Goal: Transaction & Acquisition: Download file/media

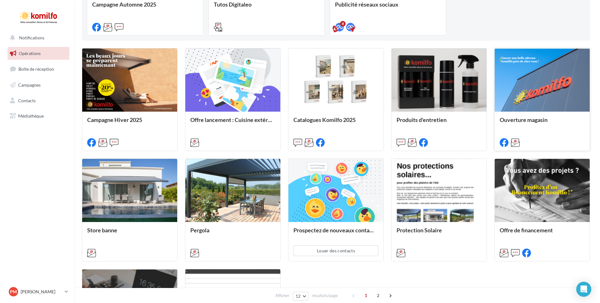
scroll to position [156, 0]
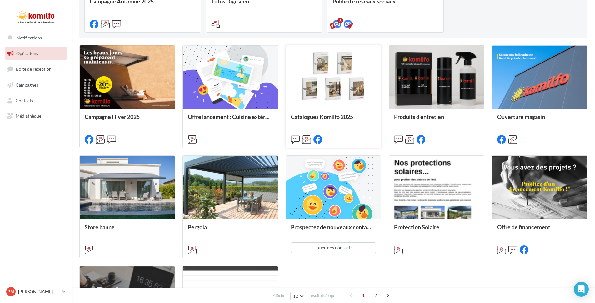
click at [341, 101] on div at bounding box center [333, 77] width 95 height 64
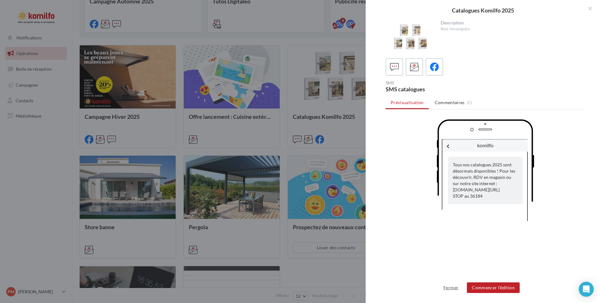
click at [453, 286] on button "Fermer" at bounding box center [451, 287] width 20 height 7
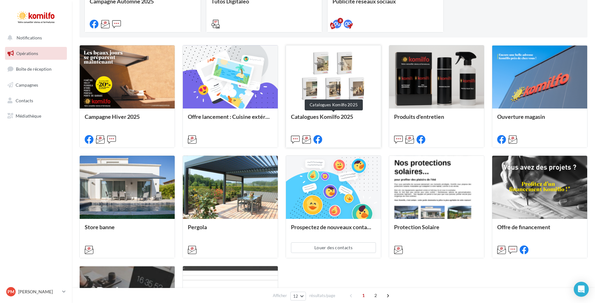
click at [315, 116] on div "Catalogues Komilfo 2025" at bounding box center [333, 119] width 85 height 12
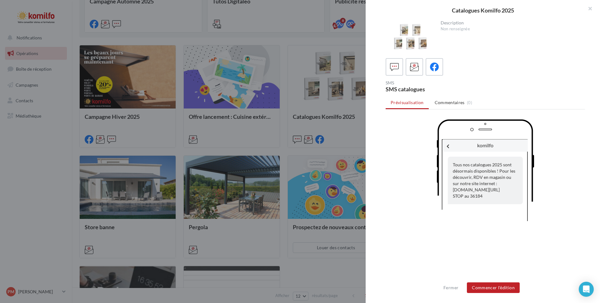
click at [405, 104] on ul "Prévisualisation Commentaires (0)" at bounding box center [484, 103] width 199 height 12
click at [412, 64] on icon at bounding box center [414, 66] width 9 height 9
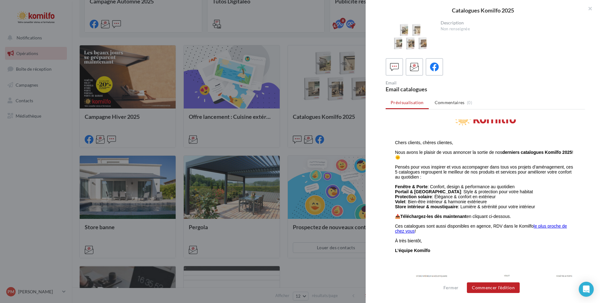
scroll to position [31, 0]
click at [483, 287] on button "Commencer l'édition" at bounding box center [493, 287] width 53 height 11
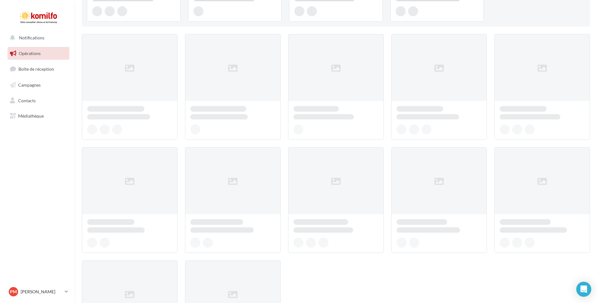
scroll to position [156, 0]
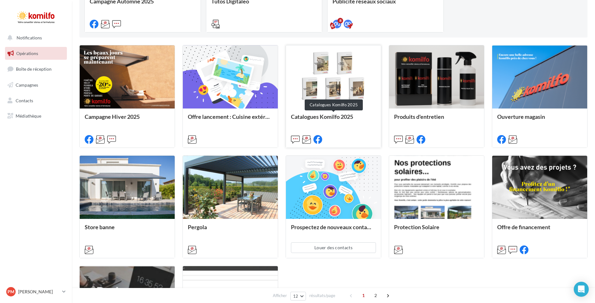
click at [321, 116] on div "Catalogues Komilfo 2025" at bounding box center [333, 119] width 85 height 12
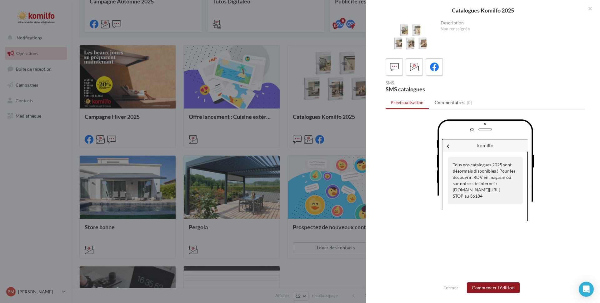
click at [498, 289] on button "Commencer l'édition" at bounding box center [493, 287] width 53 height 11
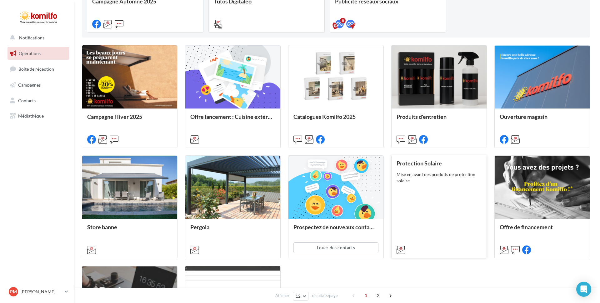
scroll to position [156, 0]
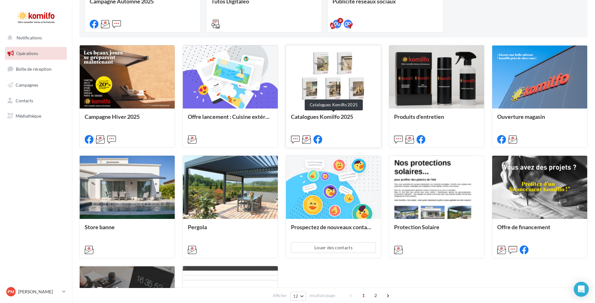
click at [325, 116] on div "Catalogues Komilfo 2025" at bounding box center [333, 119] width 85 height 12
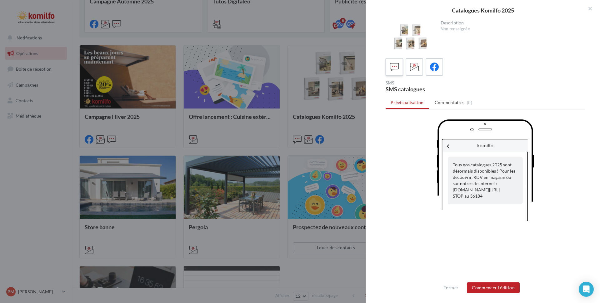
click at [391, 64] on icon at bounding box center [394, 66] width 9 height 9
click at [415, 63] on icon at bounding box center [414, 66] width 9 height 9
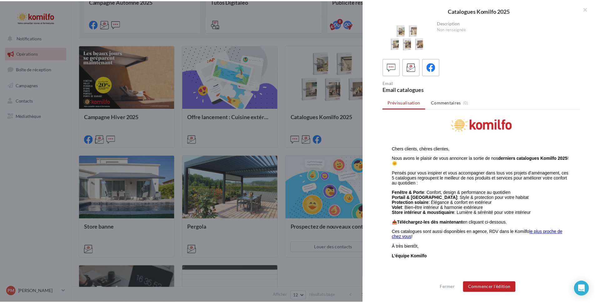
scroll to position [43, 0]
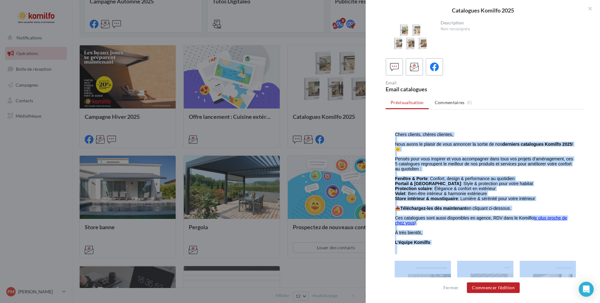
drag, startPoint x: 391, startPoint y: 174, endPoint x: 543, endPoint y: 269, distance: 179.9
click at [547, 275] on div "L'email ne s'affiche pas correctement ? Cliquez-ici Chers clients, chères clien…" at bounding box center [484, 290] width 187 height 422
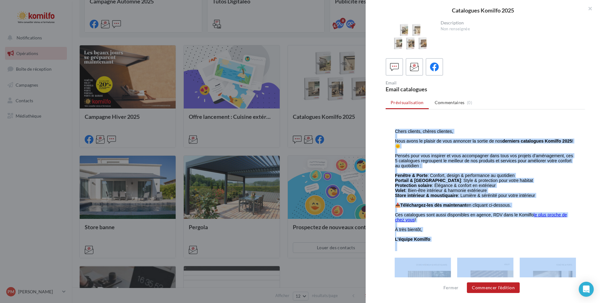
drag, startPoint x: 469, startPoint y: 251, endPoint x: 466, endPoint y: 246, distance: 6.0
click at [468, 250] on p at bounding box center [485, 248] width 180 height 5
click at [459, 132] on p "Chers clients, chères clientes," at bounding box center [485, 131] width 180 height 5
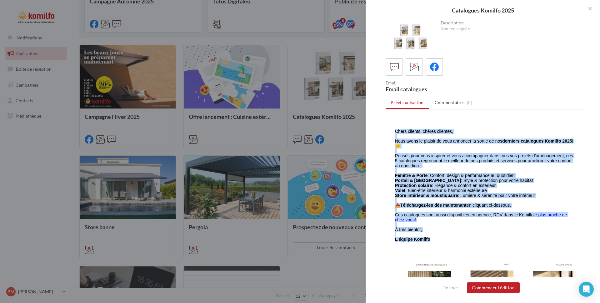
drag, startPoint x: 390, startPoint y: 130, endPoint x: 527, endPoint y: 236, distance: 173.4
click at [528, 238] on div "Chers clients, chères clientes, Nous avons le plaisir de vous annoncer la sorti…" at bounding box center [485, 190] width 180 height 122
copy div "Chers clients, chères clientes, Nous avons le plaisir de vous annoncer la sorti…"
click at [469, 235] on p "L’équipe Komilfo" at bounding box center [485, 237] width 180 height 10
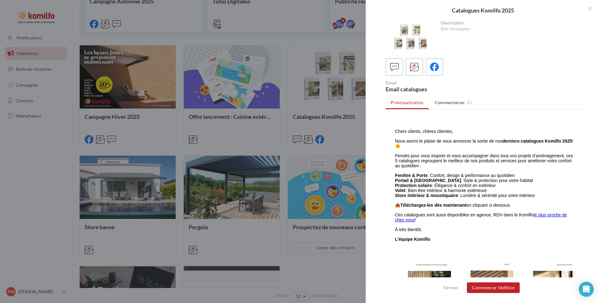
drag, startPoint x: 589, startPoint y: 7, endPoint x: 516, endPoint y: 27, distance: 75.4
click at [587, 8] on button "button" at bounding box center [587, 9] width 25 height 19
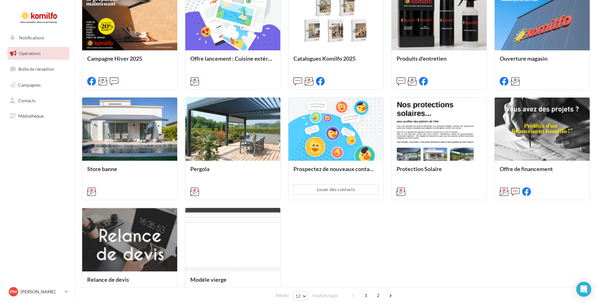
scroll to position [250, 0]
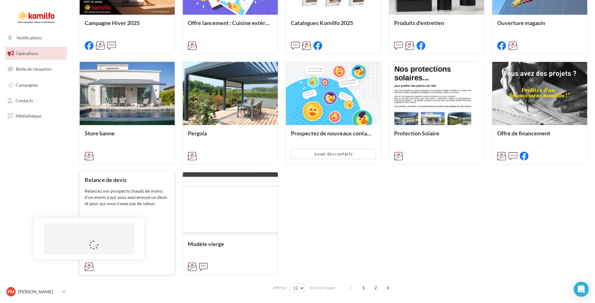
click at [89, 265] on icon at bounding box center [89, 266] width 9 height 9
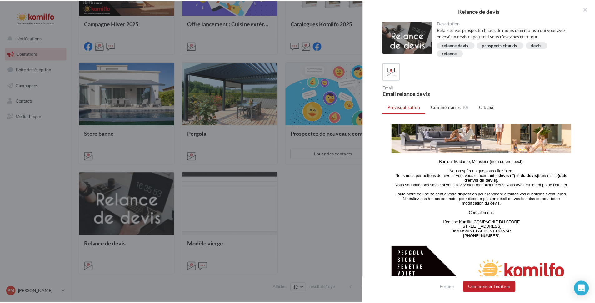
scroll to position [94, 0]
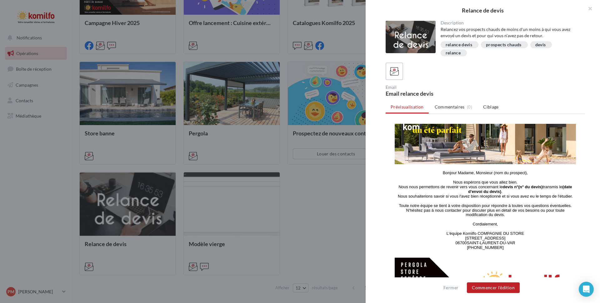
drag, startPoint x: 438, startPoint y: 173, endPoint x: 541, endPoint y: 251, distance: 129.2
click at [541, 251] on td "Bonjour Madame, Monsieur (nom du prospect), Nous espérons que vous allez bien. …" at bounding box center [484, 210] width 187 height 87
copy tbody
click at [550, 101] on ul "Prévisualisation Commentaires (0) Ciblage" at bounding box center [484, 107] width 199 height 12
click at [526, 263] on img at bounding box center [484, 284] width 181 height 55
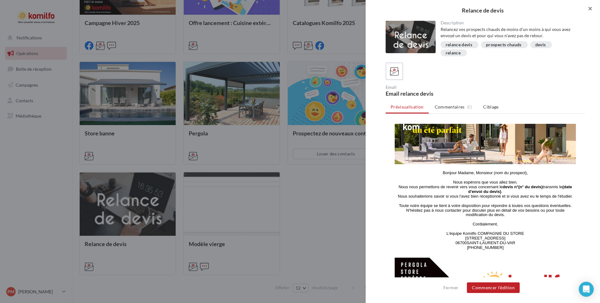
click at [589, 10] on button "button" at bounding box center [587, 9] width 25 height 19
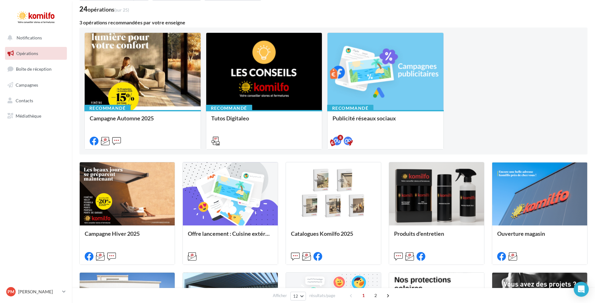
scroll to position [0, 0]
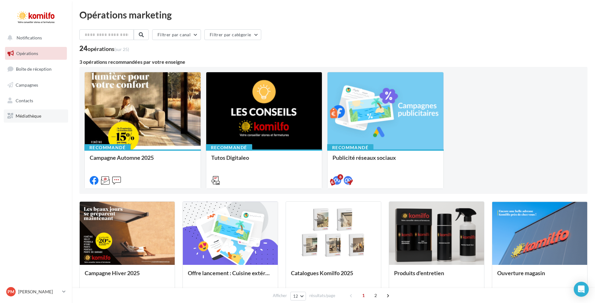
click at [22, 113] on span "Médiathèque" at bounding box center [29, 115] width 26 height 5
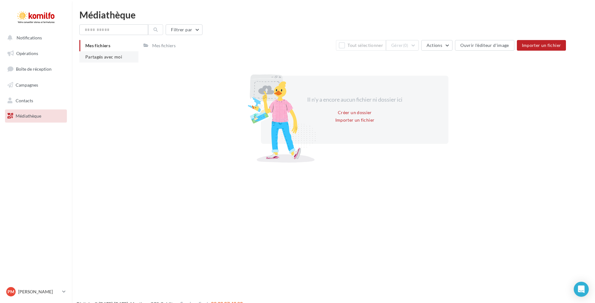
click at [107, 58] on span "Partagés avec moi" at bounding box center [103, 56] width 37 height 5
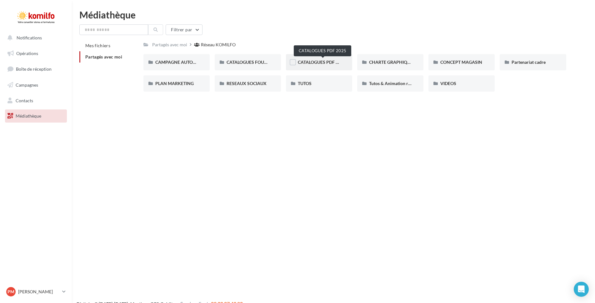
click at [311, 63] on span "CATALOGUES PDF 2025" at bounding box center [322, 61] width 48 height 5
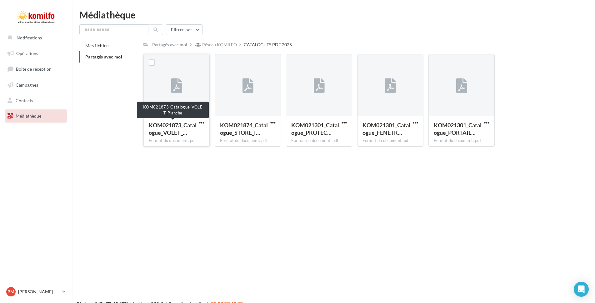
click at [174, 130] on span "KOM021873_Catalogue_VOLET_…" at bounding box center [173, 128] width 48 height 14
click at [151, 63] on label at bounding box center [152, 62] width 6 height 6
click at [172, 132] on span "KOM021873_Catalogue_VOLET_…" at bounding box center [173, 128] width 48 height 14
click at [151, 60] on label at bounding box center [152, 62] width 6 height 6
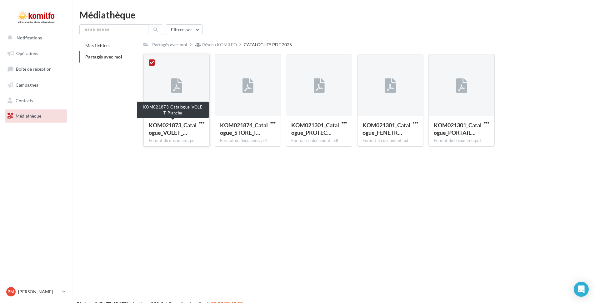
click at [167, 130] on span "KOM021873_Catalogue_VOLET_…" at bounding box center [173, 128] width 48 height 14
click at [171, 141] on div "Format du document: pdf" at bounding box center [177, 141] width 56 height 6
drag, startPoint x: 171, startPoint y: 141, endPoint x: 363, endPoint y: 190, distance: 198.1
click at [363, 190] on div "Notifications Opérations Boîte de réception Campagnes Contacts Mes cibles Média…" at bounding box center [297, 161] width 595 height 303
click at [178, 87] on icon at bounding box center [176, 86] width 11 height 14
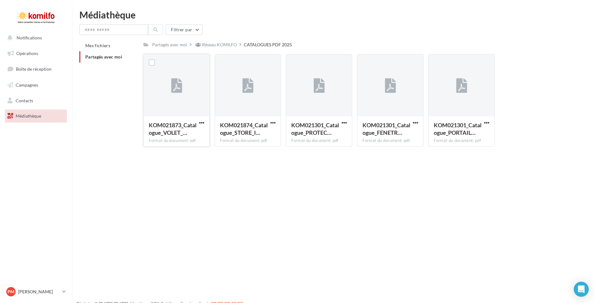
click at [178, 87] on icon at bounding box center [176, 86] width 11 height 14
click at [170, 46] on div "Partagés avec moi" at bounding box center [169, 45] width 35 height 6
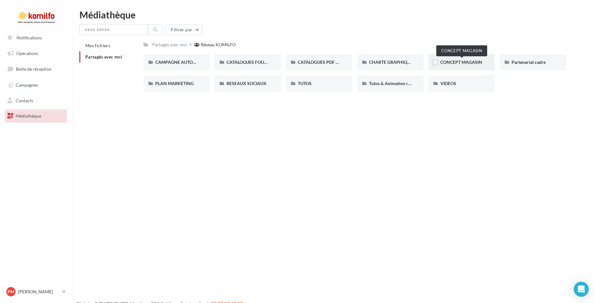
click at [451, 64] on span "CONCEPT MAGASIN" at bounding box center [461, 61] width 42 height 5
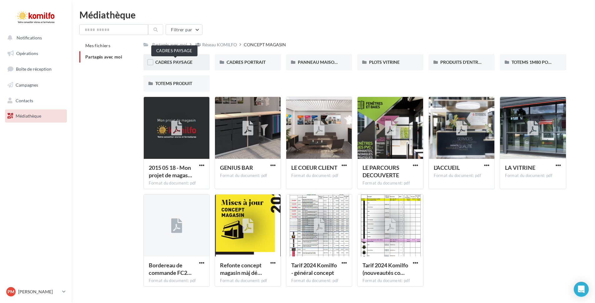
click at [178, 63] on span "CADRES PAYSAGE" at bounding box center [173, 61] width 37 height 5
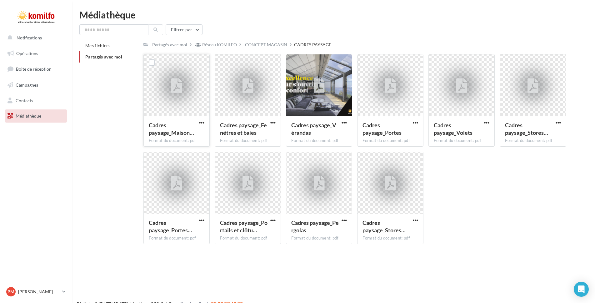
click at [176, 141] on div "Format du document: pdf" at bounding box center [177, 141] width 56 height 6
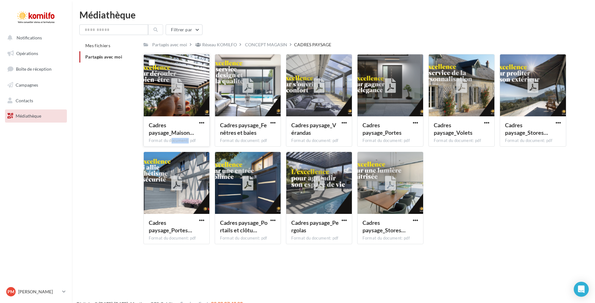
click at [176, 141] on div "Format du document: pdf" at bounding box center [177, 141] width 56 height 6
drag, startPoint x: 176, startPoint y: 141, endPoint x: 172, endPoint y: 109, distance: 31.8
click at [172, 109] on div at bounding box center [177, 85] width 66 height 62
click at [62, 292] on icon at bounding box center [63, 291] width 3 height 5
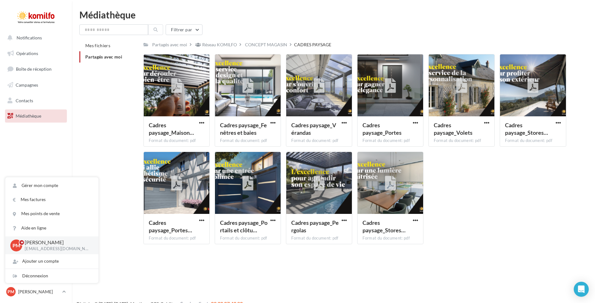
click at [108, 273] on div "Notifications Opérations Boîte de réception Campagnes Contacts Mes cibles Média…" at bounding box center [297, 161] width 595 height 303
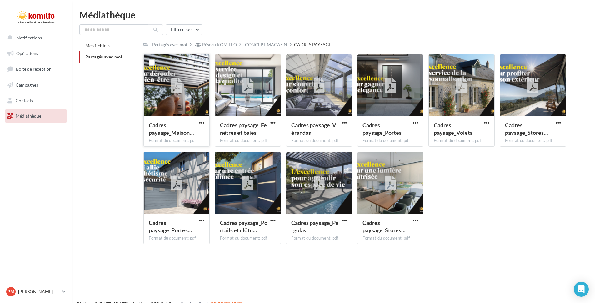
click at [172, 141] on div "Format du document: pdf" at bounding box center [177, 141] width 56 height 6
drag, startPoint x: 179, startPoint y: 140, endPoint x: 101, endPoint y: 188, distance: 91.9
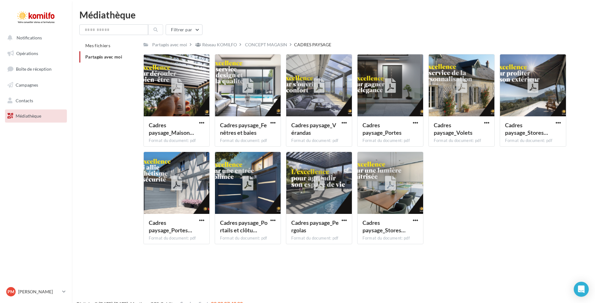
click at [101, 188] on div "Mes fichiers Partagés avec moi Partagés avec moi Réseau KOMILFO CONCEPT MAGASIN…" at bounding box center [335, 144] width 513 height 209
click at [204, 122] on span "button" at bounding box center [201, 122] width 5 height 5
click at [99, 137] on div "Mes fichiers Partagés avec moi Partagés avec moi Réseau KOMILFO CONCEPT MAGASIN…" at bounding box center [335, 144] width 513 height 209
click at [164, 43] on div "Partagés avec moi" at bounding box center [169, 45] width 35 height 6
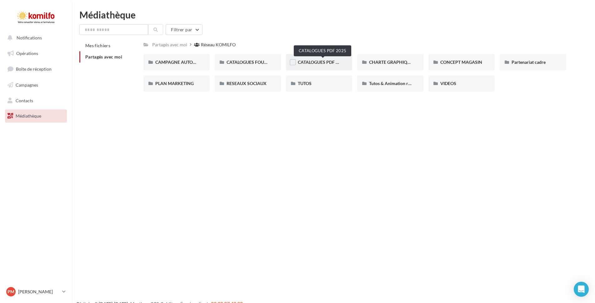
click at [305, 63] on span "CATALOGUES PDF 2025" at bounding box center [322, 61] width 48 height 5
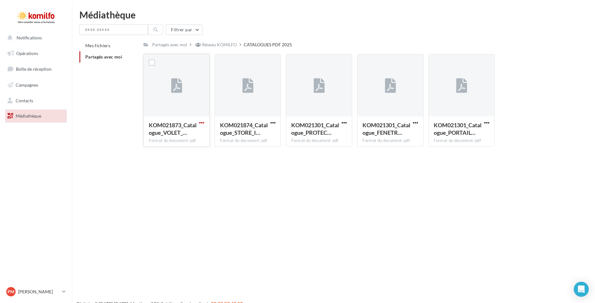
click at [201, 122] on span "button" at bounding box center [201, 122] width 5 height 5
click at [175, 135] on button "Télécharger" at bounding box center [174, 135] width 62 height 16
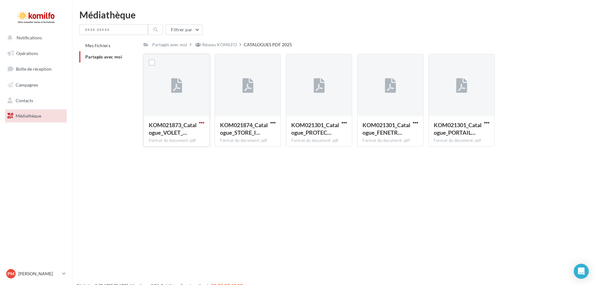
click at [203, 122] on span "button" at bounding box center [201, 122] width 5 height 5
click at [172, 150] on button "Copier l'URL" at bounding box center [174, 151] width 62 height 16
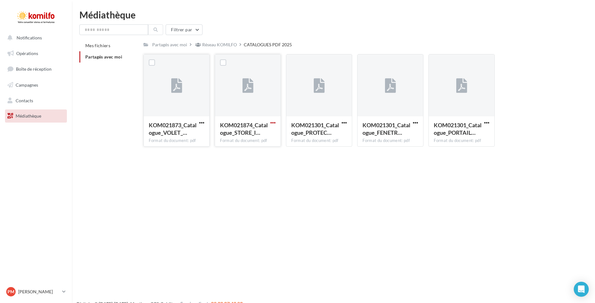
click at [272, 122] on span "button" at bounding box center [272, 122] width 5 height 5
click at [236, 135] on button "Télécharger" at bounding box center [245, 135] width 62 height 16
click at [345, 121] on span "button" at bounding box center [343, 122] width 5 height 5
click at [314, 136] on button "Télécharger" at bounding box center [316, 135] width 62 height 16
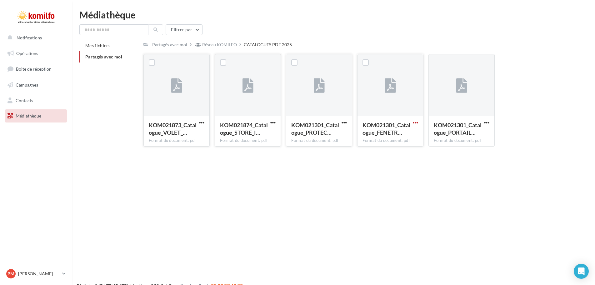
click at [415, 121] on span "button" at bounding box center [415, 122] width 5 height 5
click at [390, 133] on button "Télécharger" at bounding box center [388, 135] width 62 height 16
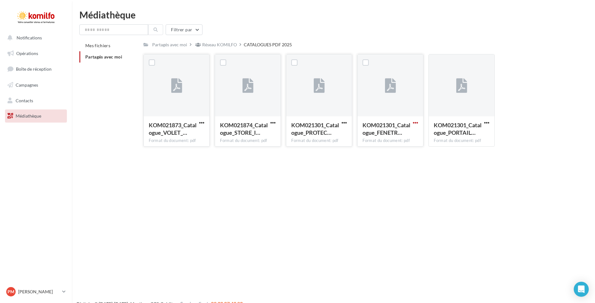
click at [416, 123] on span "button" at bounding box center [415, 122] width 5 height 5
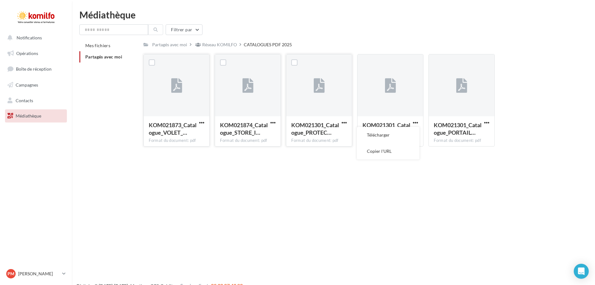
click at [216, 185] on div "Notifications Opérations Boîte de réception Campagnes Contacts Mes cibles Média…" at bounding box center [297, 152] width 595 height 285
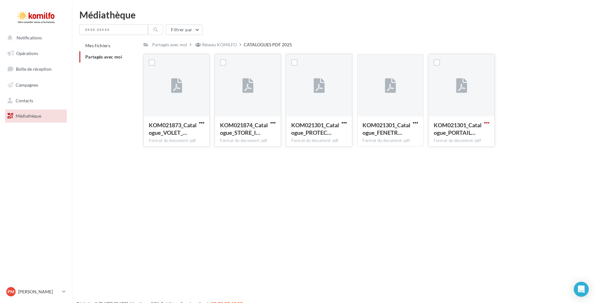
click at [484, 122] on span "button" at bounding box center [486, 122] width 5 height 5
click at [450, 136] on button "Télécharger" at bounding box center [459, 135] width 62 height 16
click at [271, 122] on span "button" at bounding box center [272, 122] width 5 height 5
click at [233, 150] on button "Copier l'URL" at bounding box center [245, 151] width 62 height 16
click at [342, 122] on span "button" at bounding box center [343, 122] width 5 height 5
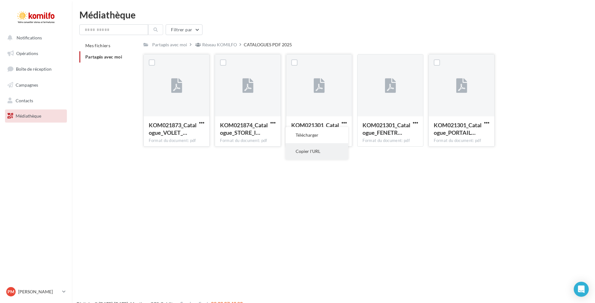
click at [310, 151] on button "Copier l'URL" at bounding box center [316, 151] width 62 height 16
click at [415, 119] on div at bounding box center [415, 122] width 8 height 6
click at [415, 121] on span "button" at bounding box center [415, 122] width 5 height 5
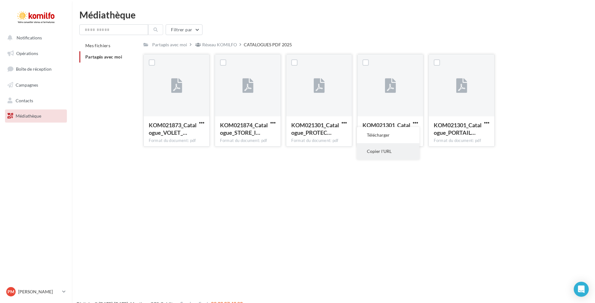
click at [380, 152] on button "Copier l'URL" at bounding box center [388, 151] width 62 height 16
click at [486, 122] on span "button" at bounding box center [486, 122] width 5 height 5
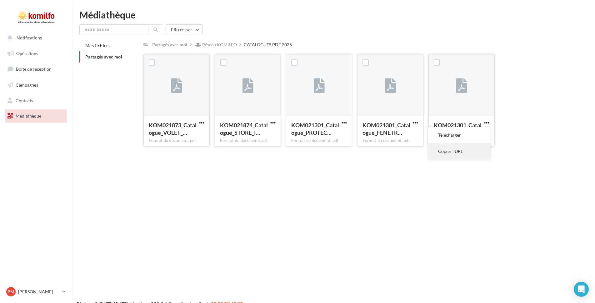
click at [447, 151] on button "Copier l'URL" at bounding box center [459, 151] width 62 height 16
